Goal: Browse casually

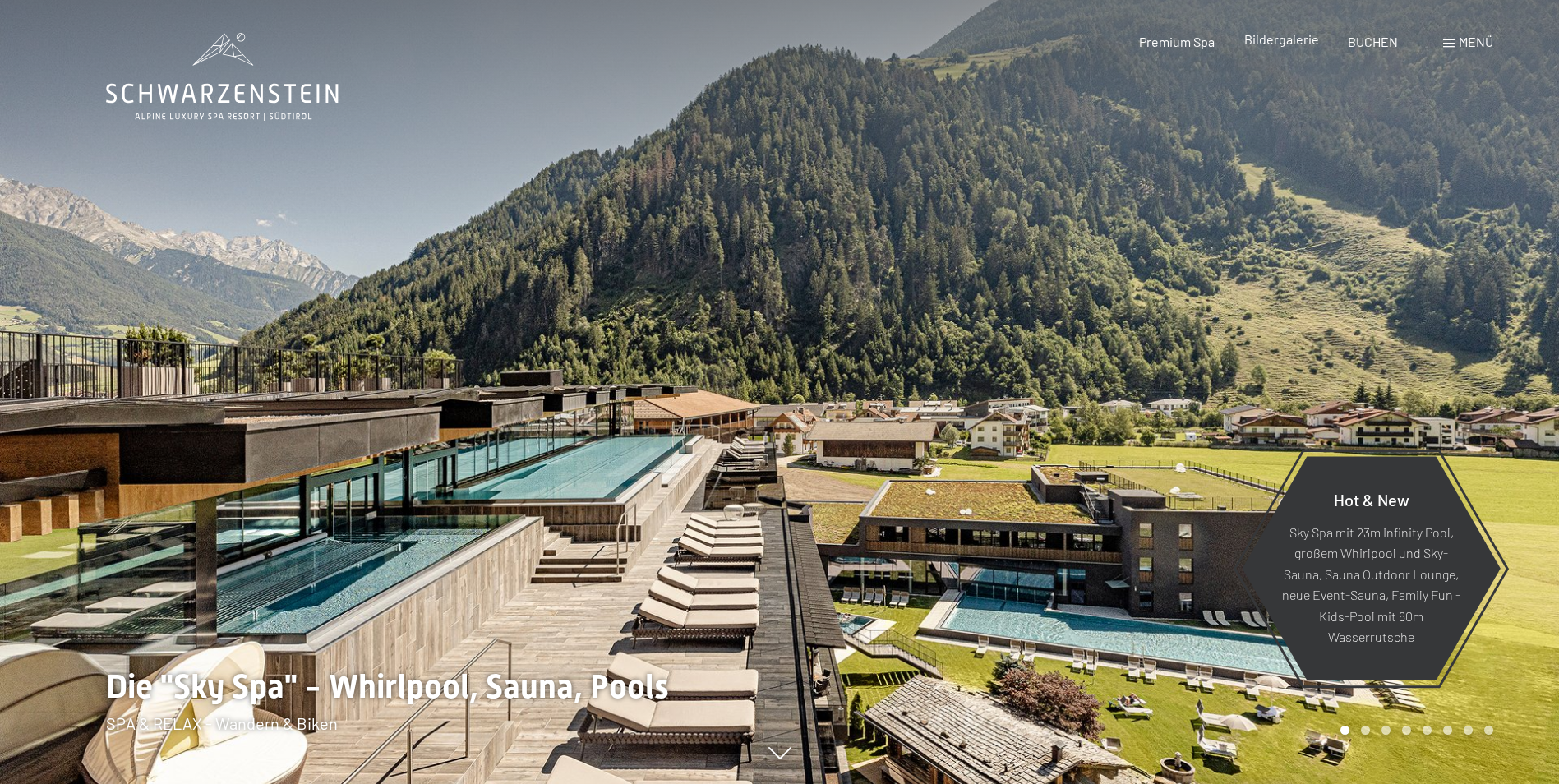
click at [1285, 42] on span "Bildergalerie" at bounding box center [1281, 39] width 74 height 16
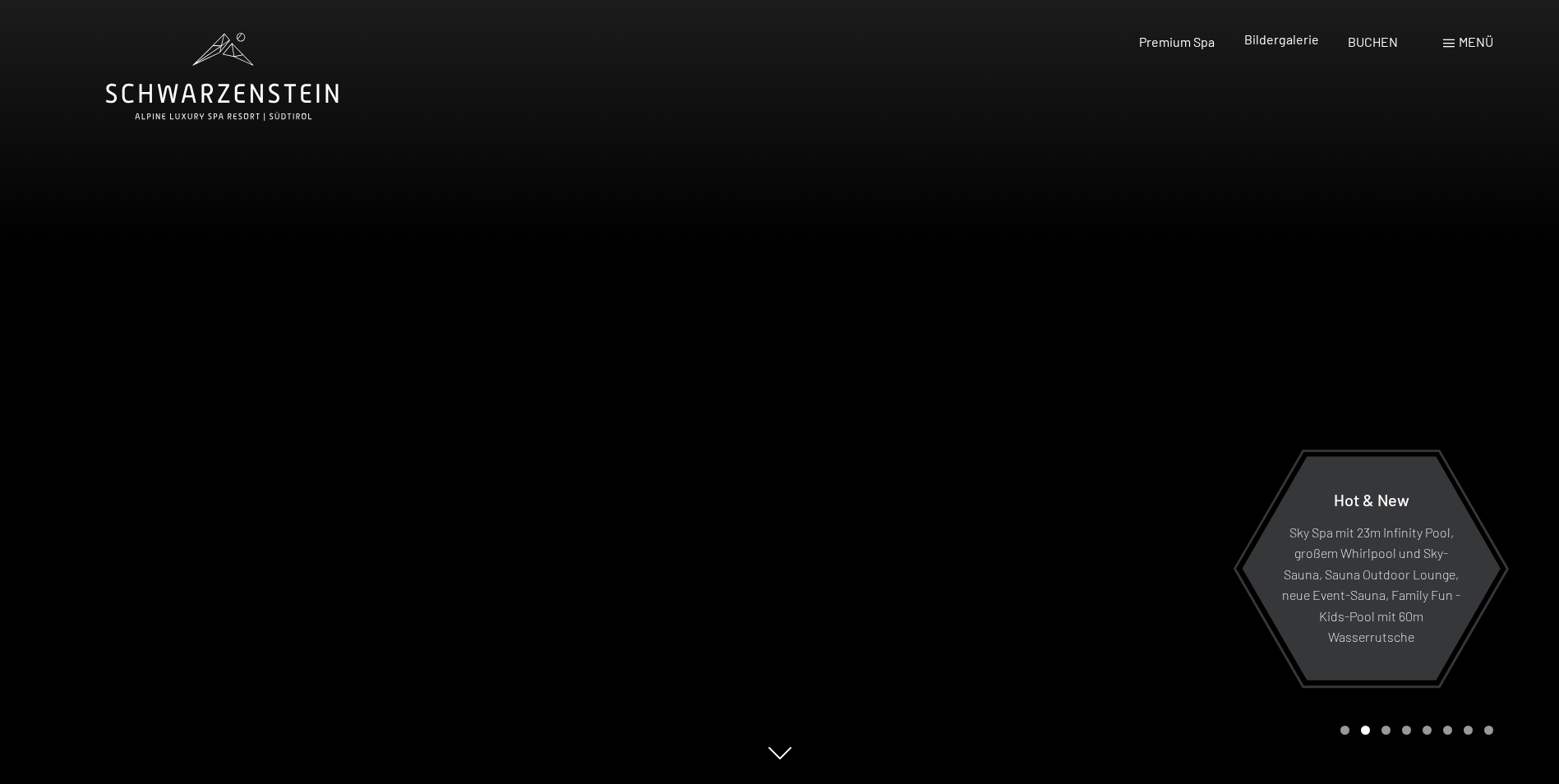
click at [1256, 44] on span "Bildergalerie" at bounding box center [1281, 39] width 74 height 16
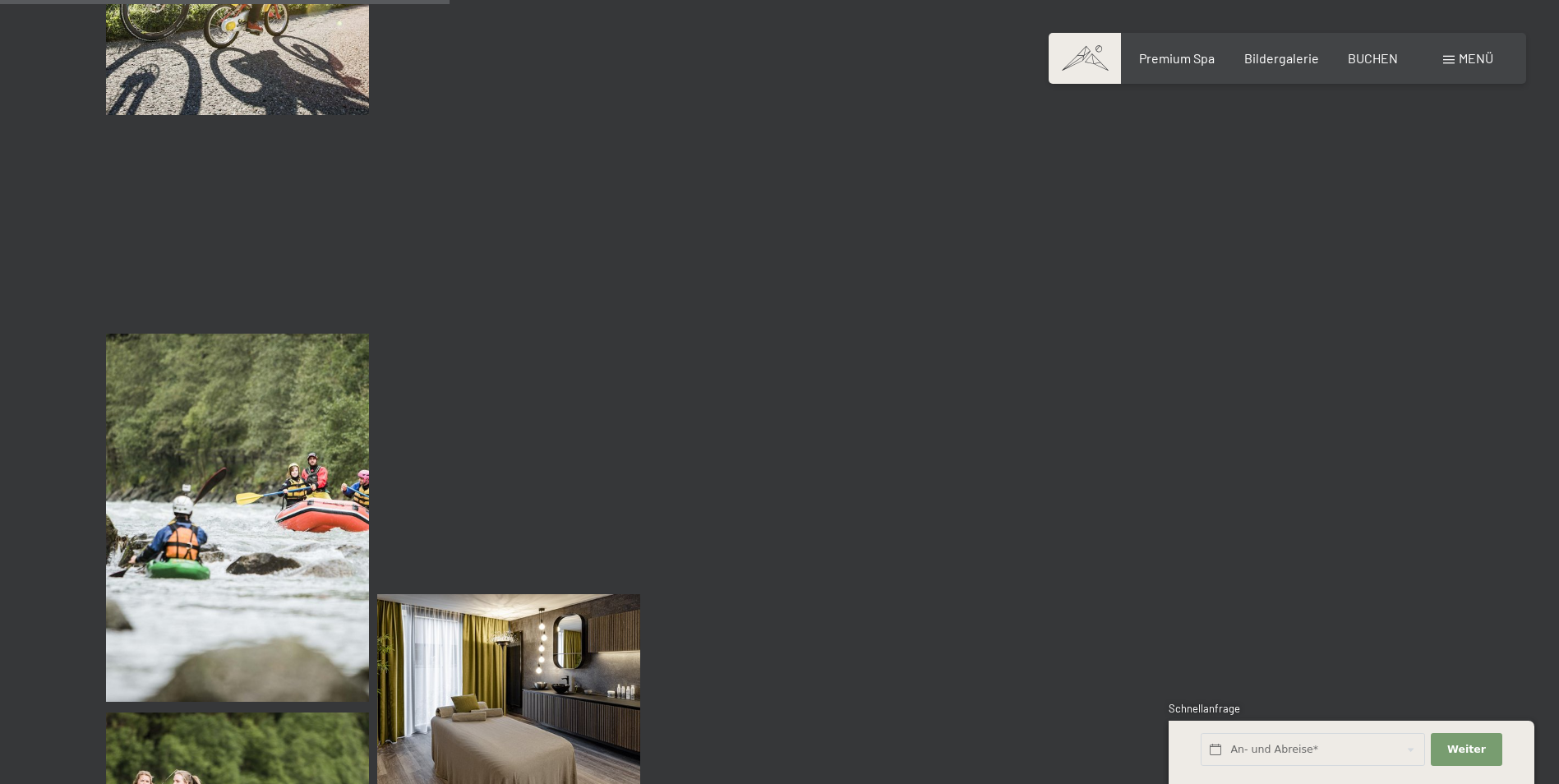
scroll to position [6327, 0]
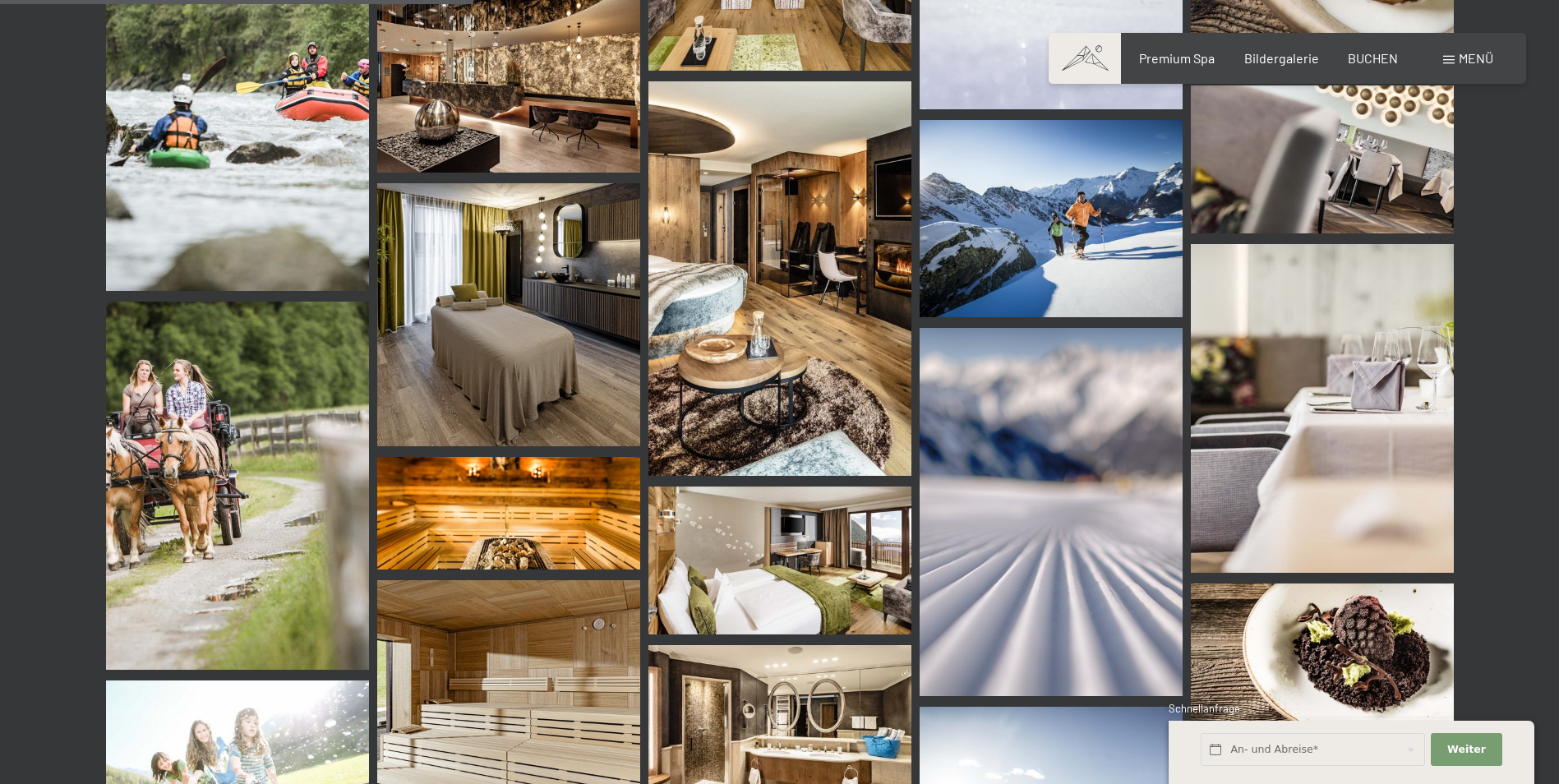
click at [528, 102] on img at bounding box center [509, 84] width 263 height 175
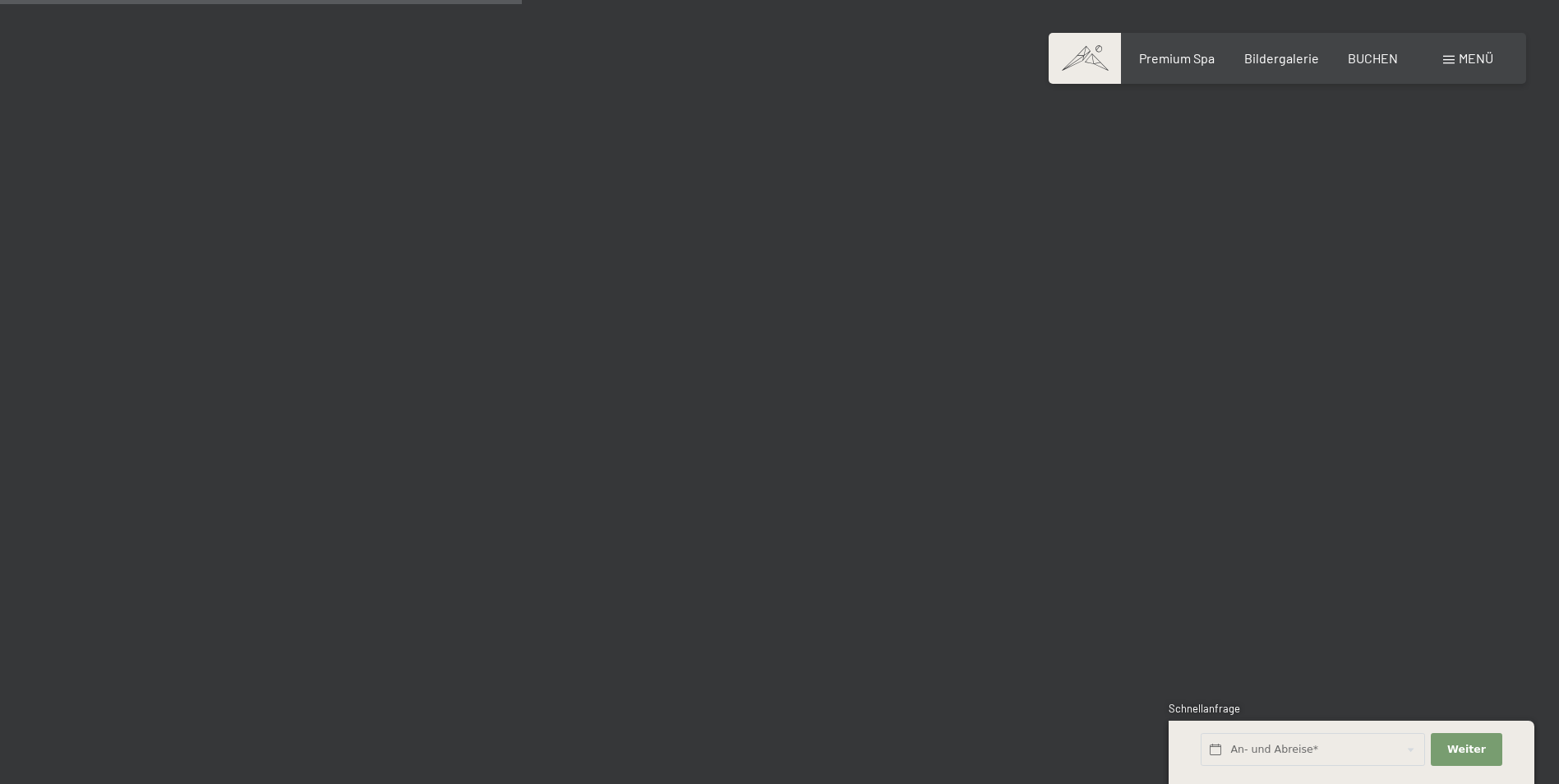
scroll to position [7066, 0]
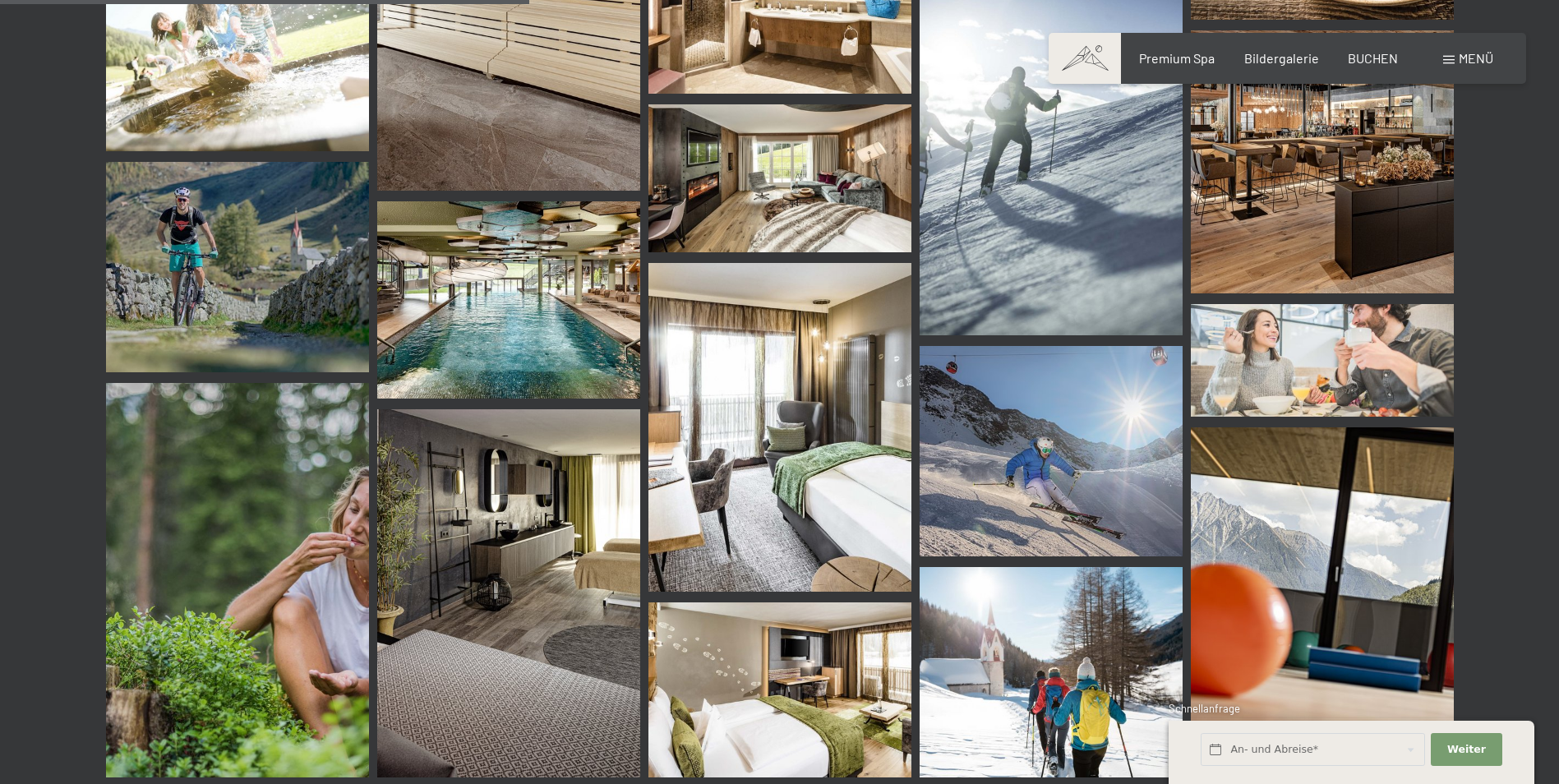
click at [1382, 192] on img at bounding box center [1323, 162] width 263 height 263
